Goal: Task Accomplishment & Management: Manage account settings

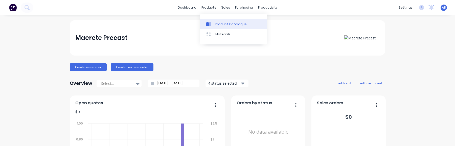
click at [216, 22] on div "Product Catalogue" at bounding box center [231, 24] width 31 height 5
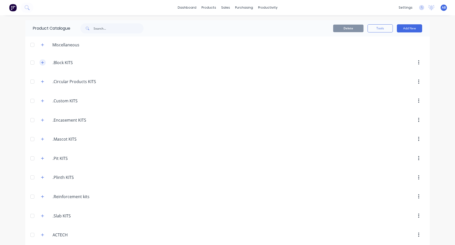
click at [43, 61] on icon "button" at bounding box center [42, 63] width 3 height 4
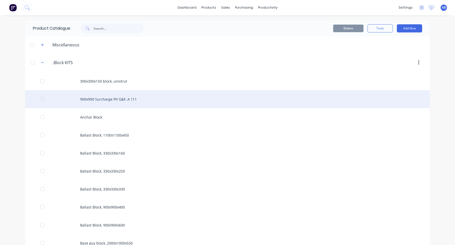
click at [127, 103] on div "900x900 Surcharge Pit G&F, A 111" at bounding box center [227, 99] width 405 height 18
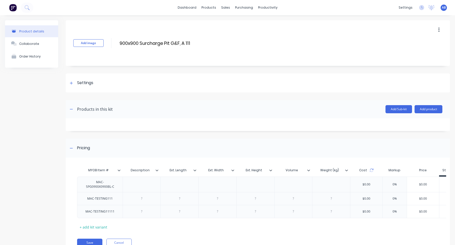
scroll to position [22, 0]
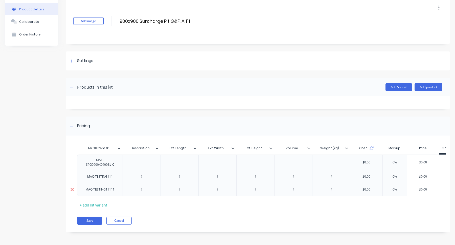
click at [71, 146] on icon at bounding box center [72, 189] width 4 height 5
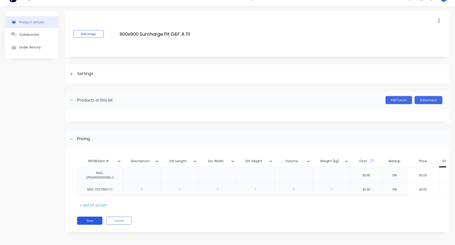
click at [90, 146] on button "Save" at bounding box center [89, 220] width 25 height 8
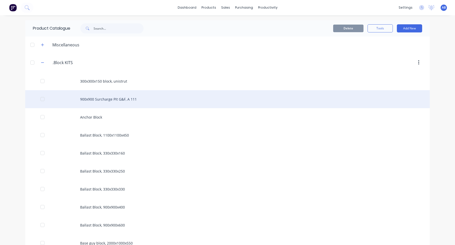
click at [131, 98] on div "900x900 Surcharge Pit G&F, A 111" at bounding box center [227, 99] width 405 height 18
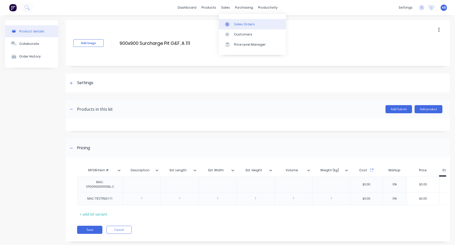
click at [237, 23] on div "Sales Orders" at bounding box center [244, 24] width 21 height 5
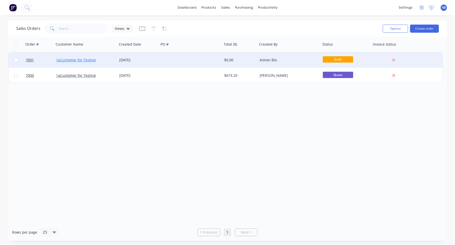
click at [82, 61] on link "1aCustomer for Testing" at bounding box center [76, 59] width 40 height 5
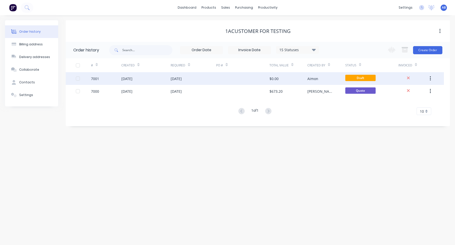
click at [327, 76] on div "Aimon" at bounding box center [327, 78] width 38 height 13
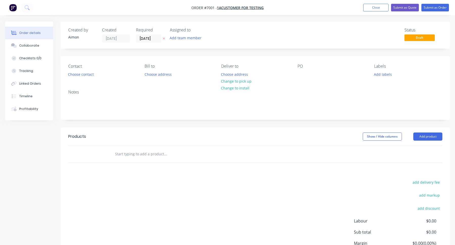
click at [141, 146] on input "text" at bounding box center [165, 154] width 101 height 10
click at [133, 146] on input "MAC-TESTING" at bounding box center [165, 154] width 101 height 10
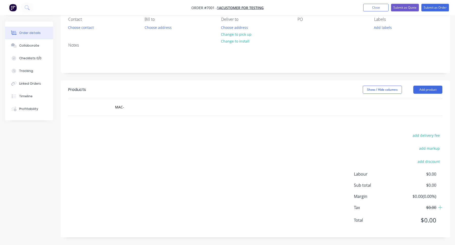
click at [295, 137] on div "add delivery fee add markup add discount Labour $0.00 Sub total $0.00 Margin $0…" at bounding box center [255, 181] width 374 height 98
click at [156, 108] on input "MAC-" at bounding box center [165, 107] width 101 height 10
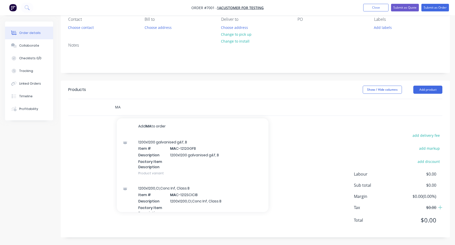
type input "M"
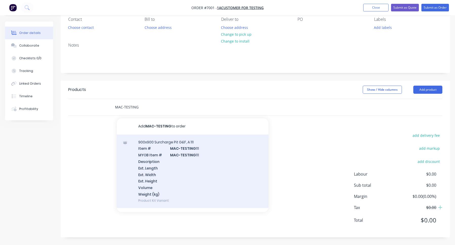
type input "MAC-TESTING"
click at [157, 146] on div "900x900 Surcharge Pit G&F, A 111 Item # MAC-TESTING 111 MYOB Item # MAC-TESTING…" at bounding box center [193, 170] width 152 height 73
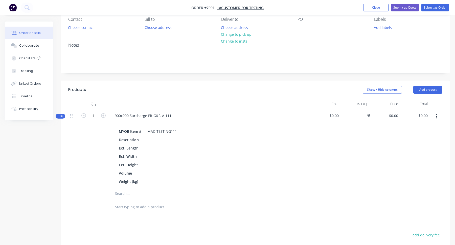
click at [437, 117] on icon "button" at bounding box center [436, 117] width 1 height 6
click at [415, 146] on div "Delete" at bounding box center [418, 169] width 39 height 7
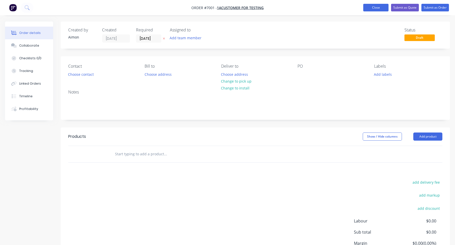
click at [375, 7] on button "Close" at bounding box center [376, 8] width 25 height 8
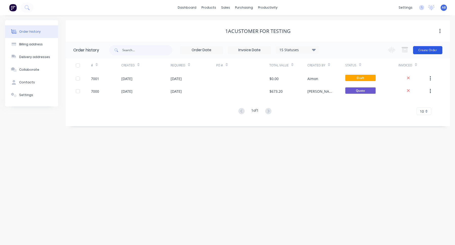
click at [432, 48] on button "Create Order" at bounding box center [427, 50] width 29 height 8
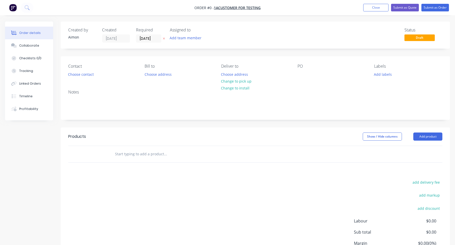
click at [145, 146] on input "text" at bounding box center [165, 154] width 101 height 10
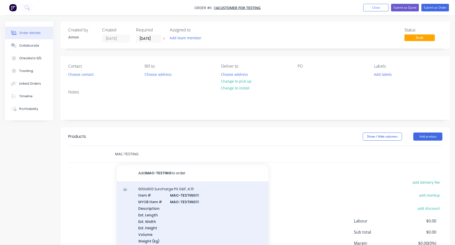
type input "MAC-TESTING"
click at [158, 146] on div "900x900 Surcharge Pit G&F, A 111 Item # MAC-TESTING 111 MYOB Item # MAC-TESTING…" at bounding box center [193, 217] width 152 height 73
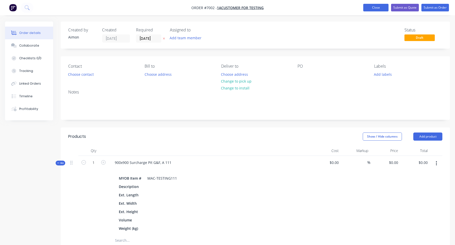
click at [378, 8] on button "Close" at bounding box center [376, 8] width 25 height 8
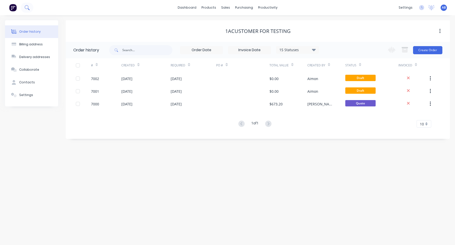
click at [28, 9] on icon at bounding box center [27, 7] width 5 height 5
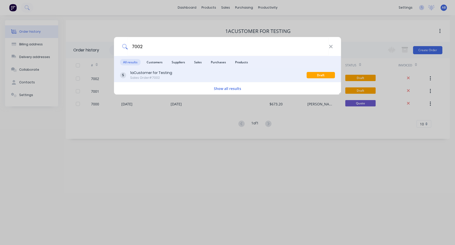
type input "7002"
click at [217, 78] on div "1aCustomer for Testing Sales Order #7002" at bounding box center [213, 75] width 187 height 10
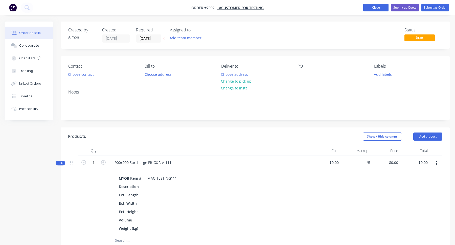
click at [377, 6] on button "Close" at bounding box center [376, 8] width 25 height 8
